Goal: Find specific page/section: Find specific page/section

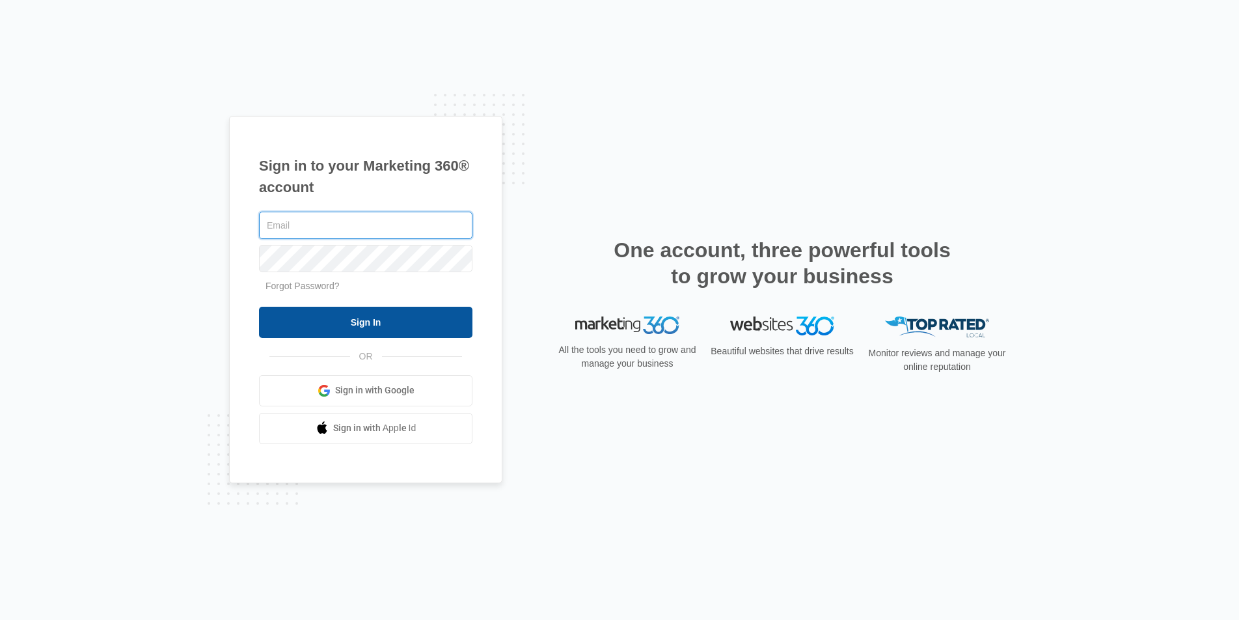
type input "joel.green@madwire.com"
click at [397, 320] on input "Sign In" at bounding box center [366, 322] width 214 height 31
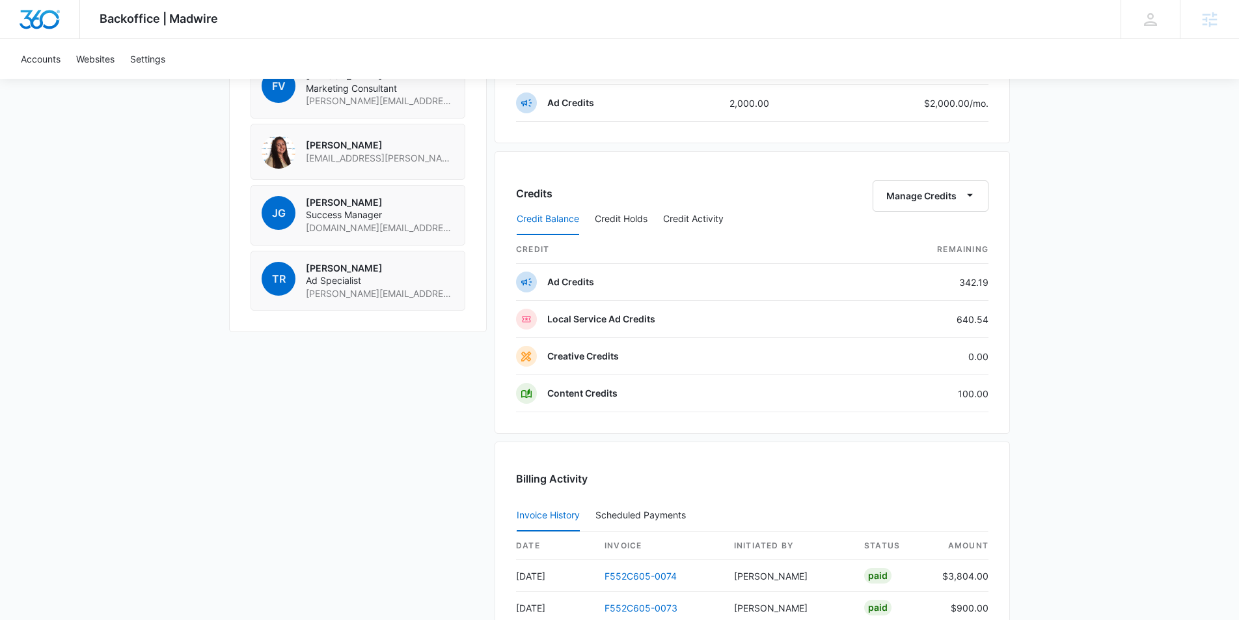
scroll to position [1319, 0]
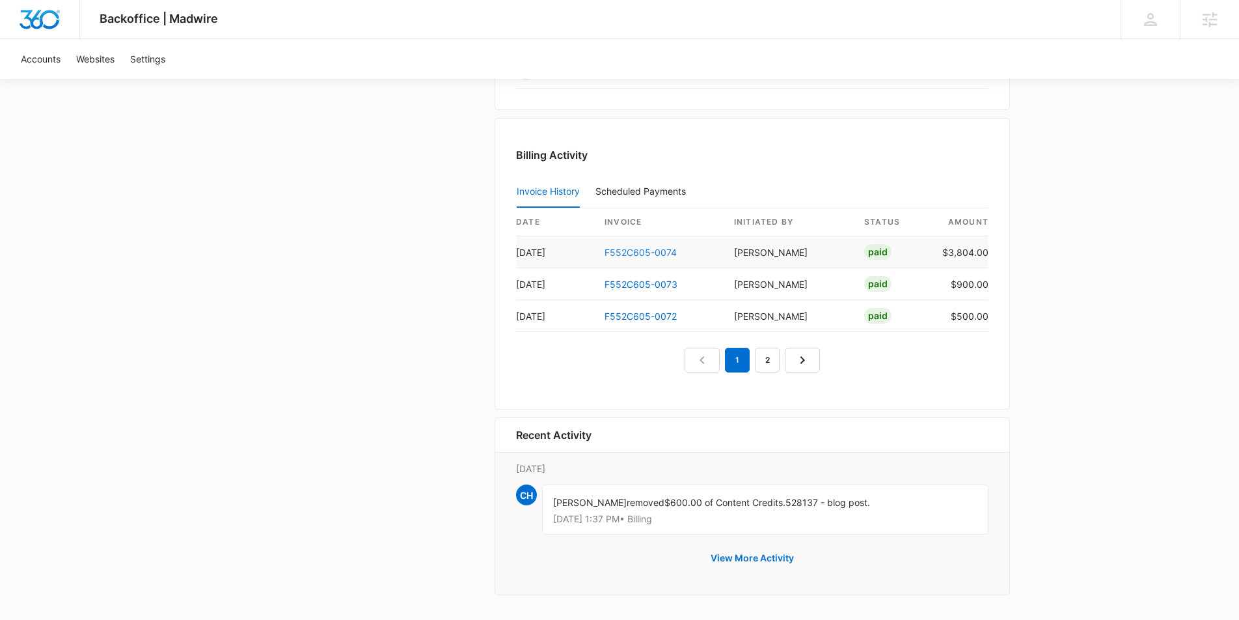
click at [653, 247] on link "F552C605-0074" at bounding box center [641, 252] width 72 height 11
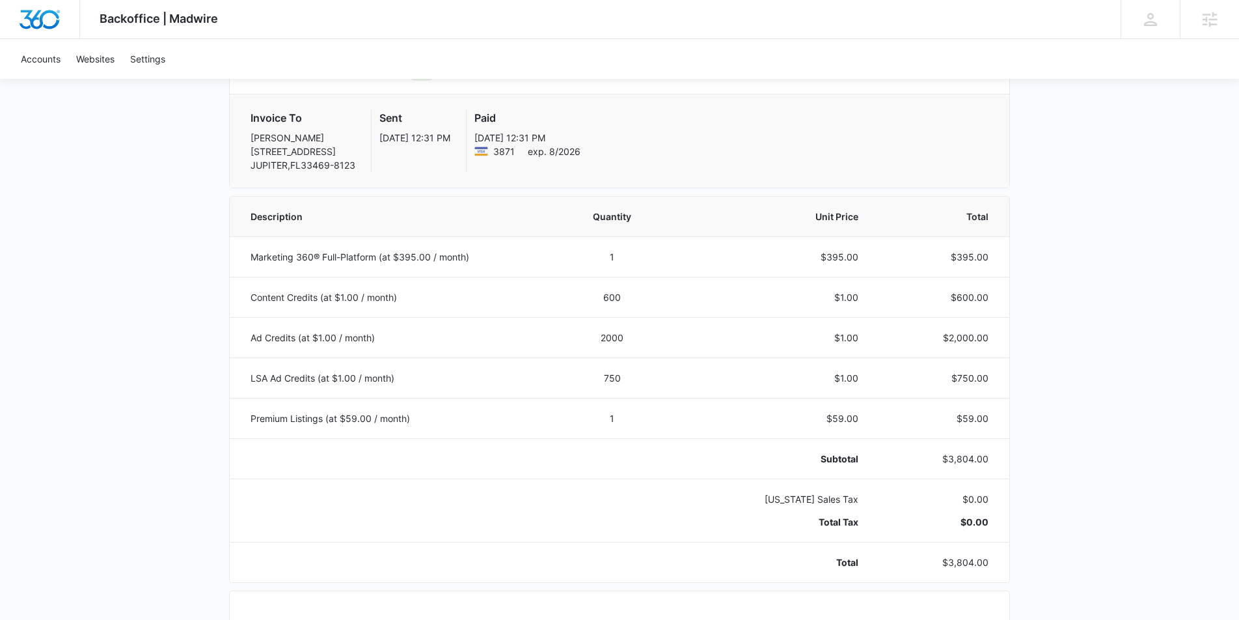
scroll to position [155, 0]
